Goal: Transaction & Acquisition: Obtain resource

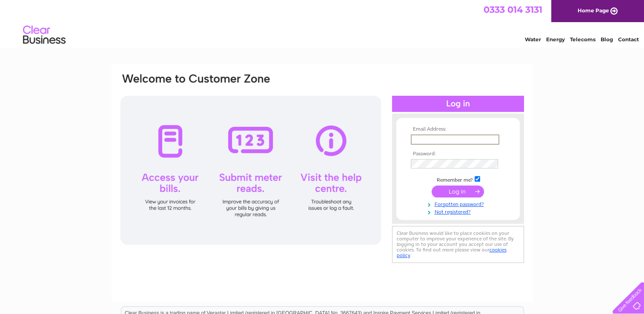
type input "pizzeria-toscana@hotmail.com"
click at [455, 191] on input "submit" at bounding box center [458, 191] width 52 height 12
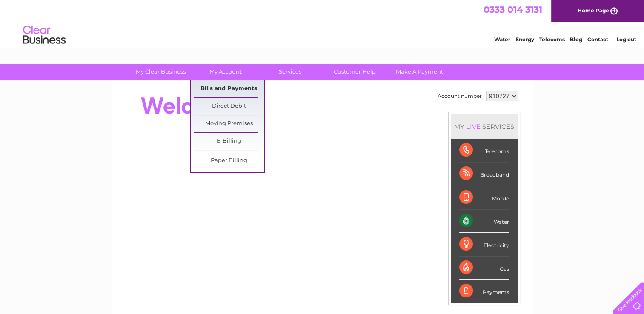
click at [223, 89] on link "Bills and Payments" at bounding box center [229, 88] width 70 height 17
click at [234, 88] on link "Bills and Payments" at bounding box center [229, 88] width 70 height 17
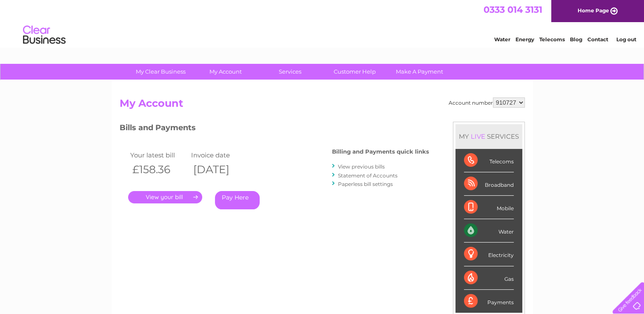
click at [166, 200] on link "." at bounding box center [165, 197] width 74 height 12
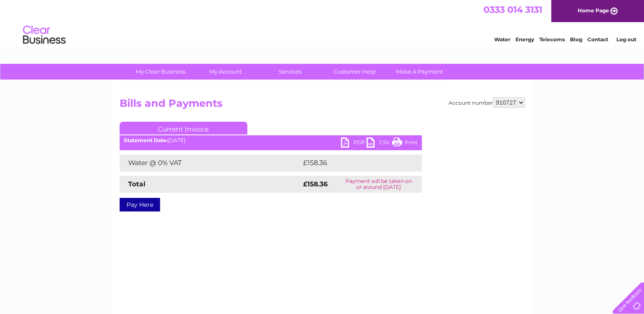
click at [344, 140] on link "PDF" at bounding box center [354, 144] width 26 height 12
